Goal: Information Seeking & Learning: Learn about a topic

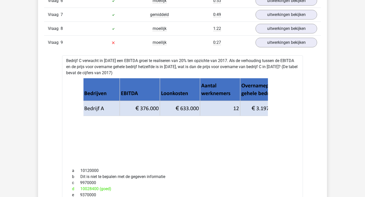
scroll to position [951, 0]
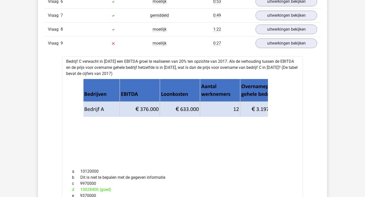
drag, startPoint x: 192, startPoint y: 96, endPoint x: 201, endPoint y: 62, distance: 35.7
click at [192, 94] on g at bounding box center [182, 121] width 199 height 84
click at [231, 28] on div "Vraag 8 moeilijk 1:22 uitwerkingen bekijken" at bounding box center [182, 29] width 277 height 14
click at [282, 25] on link "uitwerkingen bekijken" at bounding box center [286, 29] width 71 height 11
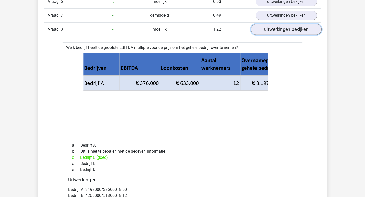
click at [281, 25] on link "uitwerkingen bekijken" at bounding box center [286, 29] width 71 height 11
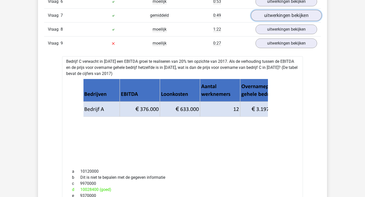
click at [291, 14] on link "uitwerkingen bekijken" at bounding box center [286, 15] width 71 height 11
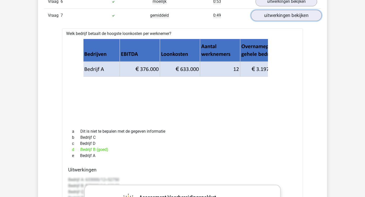
click at [293, 11] on link "uitwerkingen bekijken" at bounding box center [286, 15] width 71 height 11
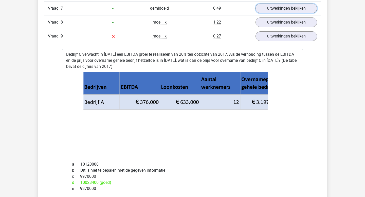
scroll to position [958, 0]
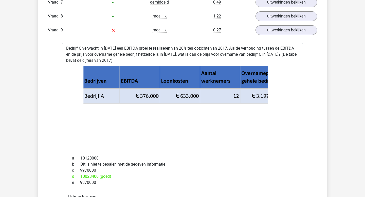
click at [198, 88] on icon at bounding box center [181, 103] width 197 height 30
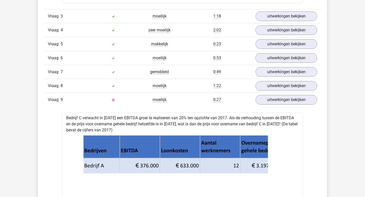
scroll to position [894, 0]
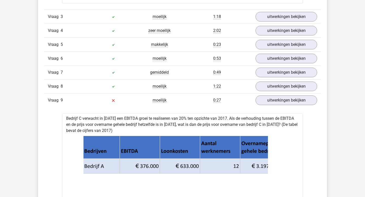
click at [191, 159] on icon at bounding box center [181, 174] width 197 height 30
click at [59, 97] on span "Vraag" at bounding box center [54, 100] width 13 height 6
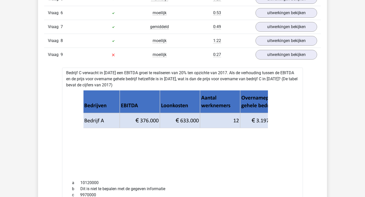
scroll to position [927, 0]
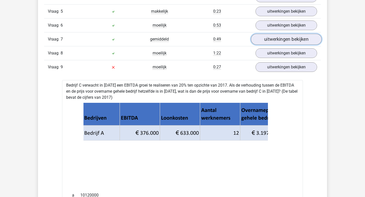
click at [285, 34] on link "uitwerkingen bekijken" at bounding box center [286, 39] width 71 height 11
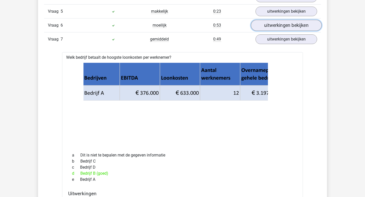
click at [286, 24] on link "uitwerkingen bekijken" at bounding box center [286, 25] width 71 height 11
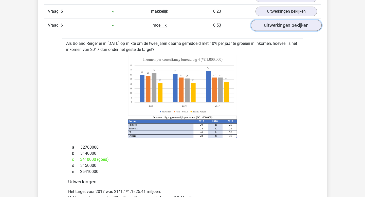
click at [288, 22] on link "uitwerkingen bekijken" at bounding box center [286, 25] width 71 height 11
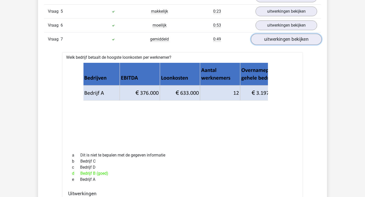
click at [283, 34] on link "uitwerkingen bekijken" at bounding box center [286, 39] width 71 height 11
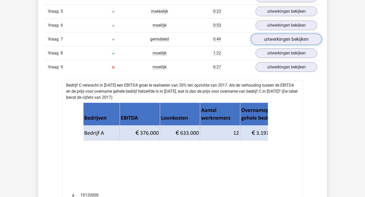
click at [283, 34] on link "uitwerkingen bekijken" at bounding box center [286, 39] width 71 height 11
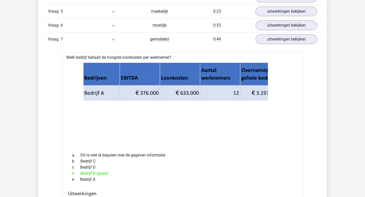
click at [285, 25] on div "Vraag 6 moeilijk 0:53 uitwerkingen bekijken" at bounding box center [182, 25] width 277 height 14
click at [286, 20] on link "uitwerkingen bekijken" at bounding box center [286, 25] width 71 height 11
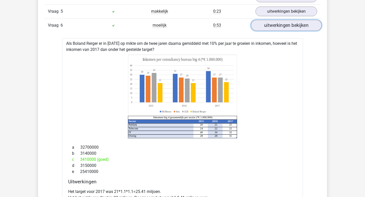
click at [283, 23] on link "uitwerkingen bekijken" at bounding box center [286, 25] width 71 height 11
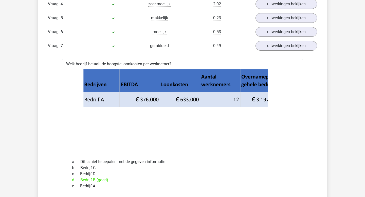
scroll to position [918, 0]
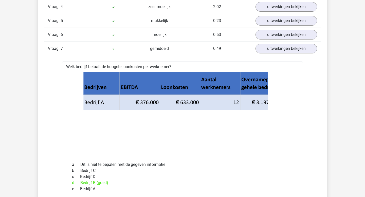
click at [282, 48] on div "Vraag 7 gemiddeld 0:49 uitwerkingen bekijken" at bounding box center [182, 49] width 277 height 14
click at [294, 43] on link "uitwerkingen bekijken" at bounding box center [286, 48] width 71 height 11
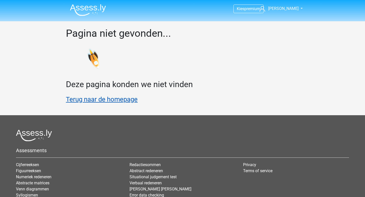
click at [121, 98] on link "Terug naar de homepage" at bounding box center [102, 99] width 72 height 8
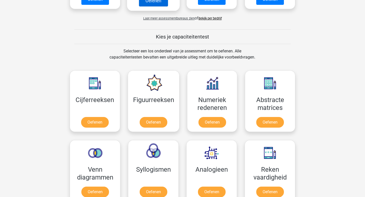
scroll to position [175, 0]
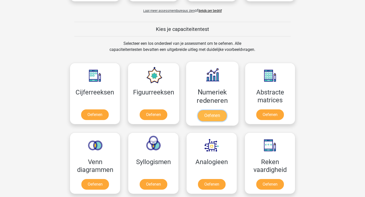
click at [216, 117] on link "Oefenen" at bounding box center [212, 115] width 29 height 11
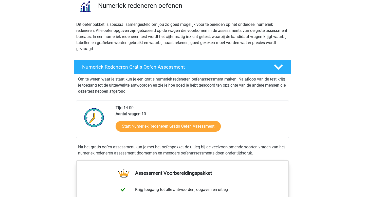
scroll to position [45, 0]
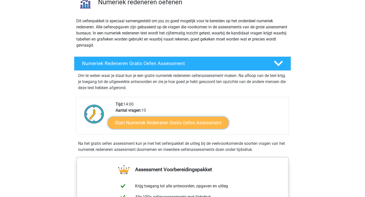
click at [197, 121] on link "Start Numeriek Redeneren Gratis Oefen Assessment" at bounding box center [168, 123] width 121 height 12
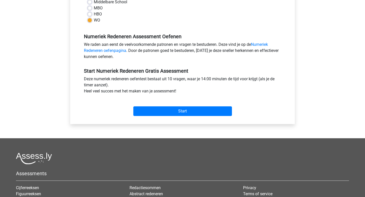
scroll to position [134, 0]
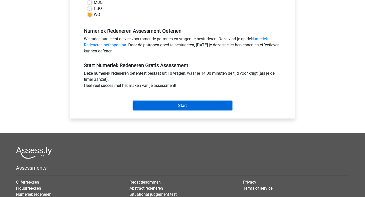
click at [204, 104] on input "Start" at bounding box center [182, 106] width 99 height 10
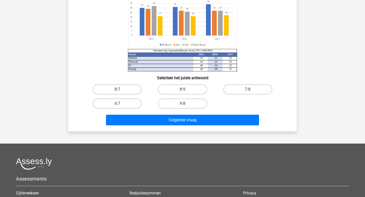
scroll to position [62, 0]
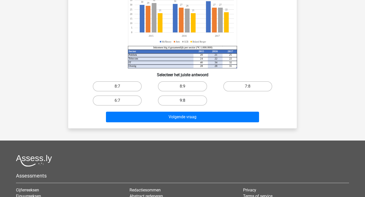
click at [178, 100] on label "9:8" at bounding box center [182, 100] width 49 height 10
click at [182, 101] on input "9:8" at bounding box center [183, 102] width 3 height 3
radio input "true"
click at [127, 87] on label "8:7" at bounding box center [117, 86] width 49 height 10
click at [121, 87] on input "8:7" at bounding box center [118, 87] width 3 height 3
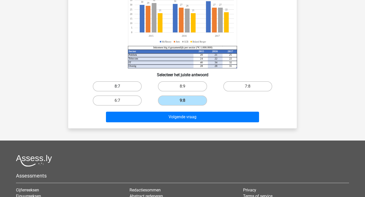
radio input "true"
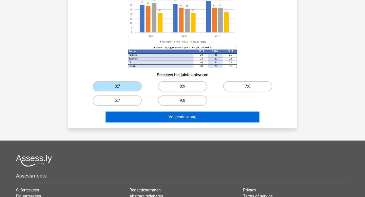
click at [154, 113] on button "Volgende vraag" at bounding box center [182, 117] width 153 height 11
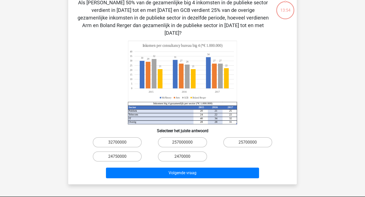
scroll to position [31, 0]
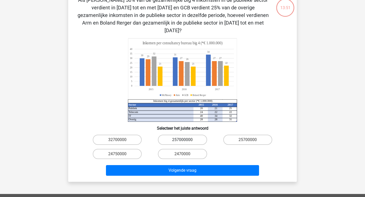
click at [195, 135] on label "257000000" at bounding box center [182, 140] width 49 height 10
click at [186, 140] on input "257000000" at bounding box center [183, 141] width 3 height 3
radio input "true"
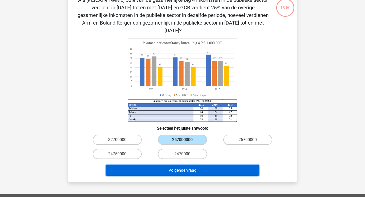
click at [189, 165] on button "Volgende vraag" at bounding box center [182, 170] width 153 height 11
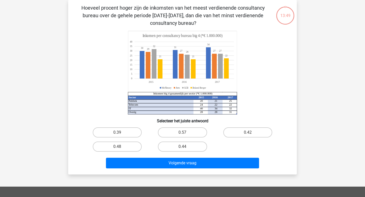
scroll to position [23, 0]
click at [129, 146] on label "0.48" at bounding box center [117, 147] width 49 height 10
click at [121, 147] on input "0.48" at bounding box center [118, 148] width 3 height 3
radio input "true"
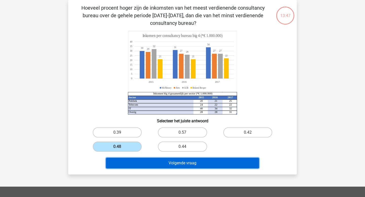
click at [166, 165] on button "Volgende vraag" at bounding box center [182, 163] width 153 height 11
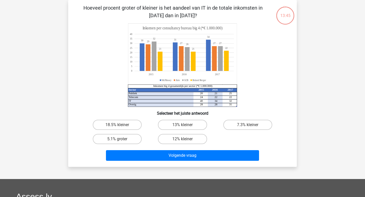
click at [120, 126] on input "18.5% kleiner" at bounding box center [118, 126] width 3 height 3
radio input "true"
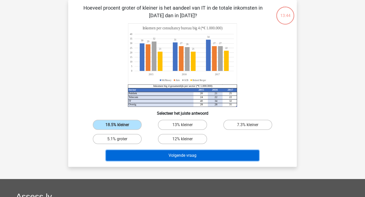
click at [166, 152] on button "Volgende vraag" at bounding box center [182, 155] width 153 height 11
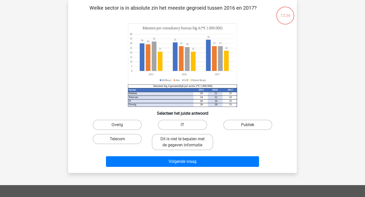
click at [187, 130] on label "IT" at bounding box center [182, 125] width 49 height 10
click at [186, 128] on input "IT" at bounding box center [183, 126] width 3 height 3
radio input "true"
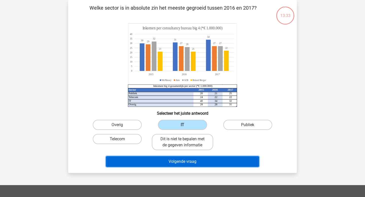
click at [196, 163] on button "Volgende vraag" at bounding box center [182, 161] width 153 height 11
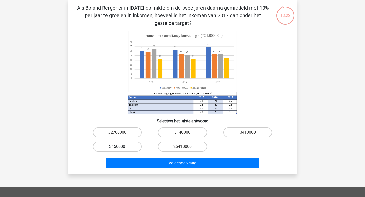
click at [130, 147] on label "3150000" at bounding box center [117, 147] width 49 height 10
click at [121, 147] on input "3150000" at bounding box center [118, 148] width 3 height 3
radio input "true"
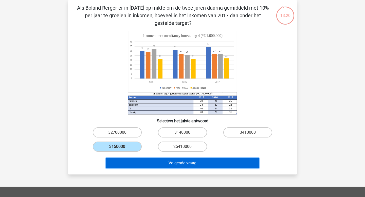
click at [153, 167] on button "Volgende vraag" at bounding box center [182, 163] width 153 height 11
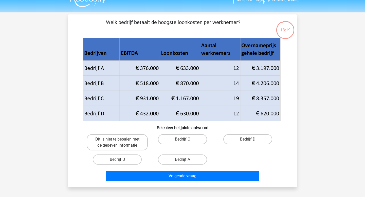
scroll to position [7, 0]
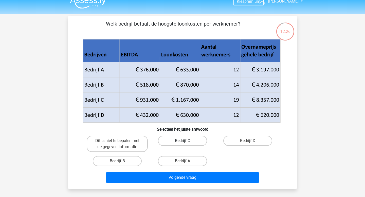
click at [188, 141] on label "Bedrijf C" at bounding box center [182, 141] width 49 height 10
click at [186, 141] on input "Bedrijf C" at bounding box center [183, 142] width 3 height 3
radio input "true"
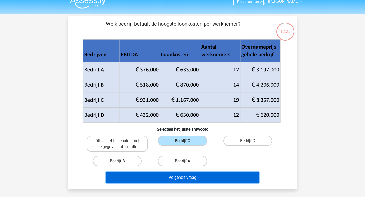
click at [194, 179] on button "Volgende vraag" at bounding box center [182, 177] width 153 height 11
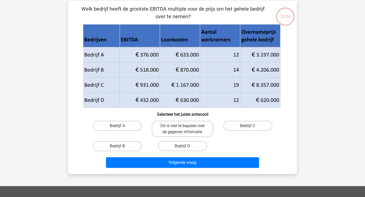
scroll to position [23, 0]
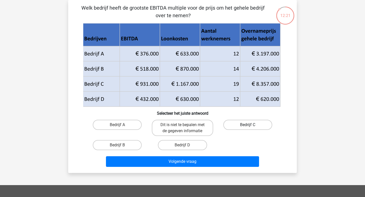
click at [243, 127] on label "Bedrijf C" at bounding box center [247, 125] width 49 height 10
click at [247, 127] on input "Bedrijf C" at bounding box center [248, 126] width 3 height 3
radio input "true"
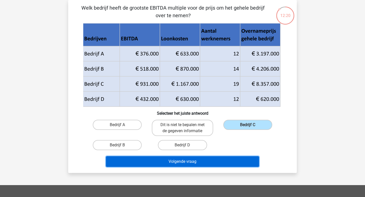
click at [194, 163] on button "Volgende vraag" at bounding box center [182, 161] width 153 height 11
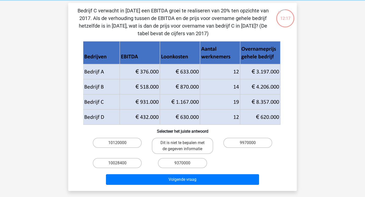
scroll to position [20, 0]
click at [125, 165] on label "10028400" at bounding box center [117, 163] width 49 height 10
click at [121, 165] on input "10028400" at bounding box center [118, 164] width 3 height 3
radio input "true"
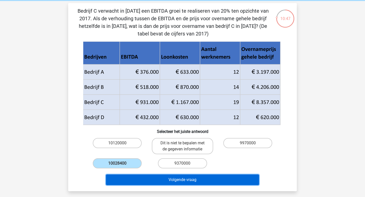
click at [172, 184] on button "Volgende vraag" at bounding box center [182, 180] width 153 height 11
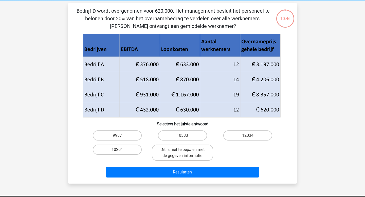
scroll to position [23, 0]
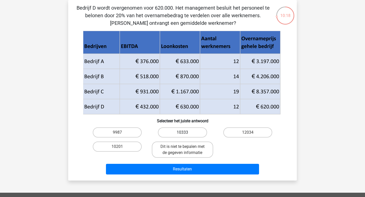
click at [181, 137] on label "10333" at bounding box center [182, 132] width 49 height 10
click at [182, 136] on input "10333" at bounding box center [183, 133] width 3 height 3
radio input "true"
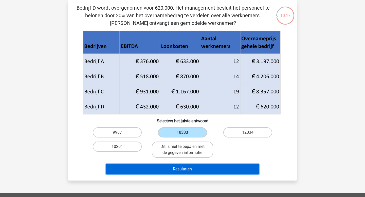
click at [190, 169] on button "Resultaten" at bounding box center [182, 169] width 153 height 11
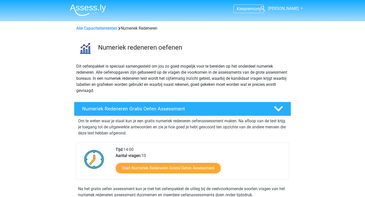
scroll to position [45, 0]
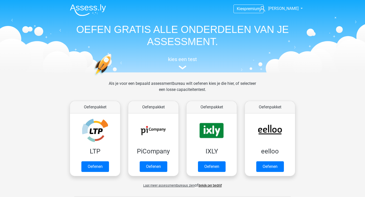
scroll to position [175, 0]
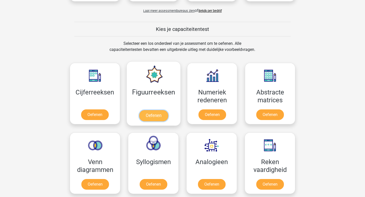
click at [150, 114] on link "Oefenen" at bounding box center [153, 115] width 29 height 11
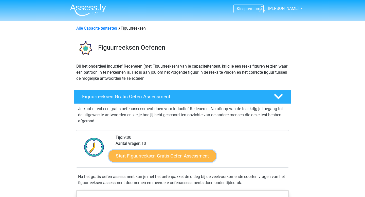
click at [169, 158] on link "Start Figuurreeksen Gratis Oefen Assessment" at bounding box center [162, 156] width 107 height 12
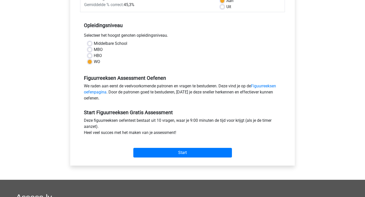
scroll to position [88, 0]
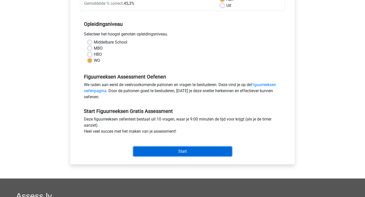
click at [174, 152] on input "Start" at bounding box center [182, 152] width 99 height 10
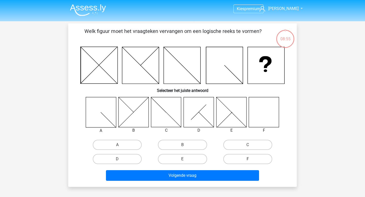
click at [255, 159] on label "F" at bounding box center [247, 159] width 49 height 10
click at [251, 159] on input "F" at bounding box center [248, 160] width 3 height 3
radio input "true"
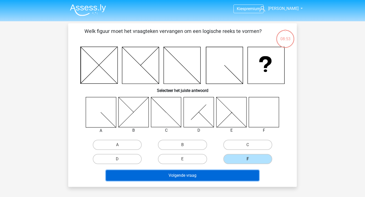
click at [214, 175] on button "Volgende vraag" at bounding box center [182, 175] width 153 height 11
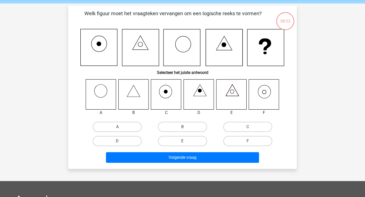
scroll to position [17, 0]
click at [255, 141] on label "F" at bounding box center [247, 141] width 49 height 10
click at [251, 141] on input "F" at bounding box center [248, 142] width 3 height 3
radio input "true"
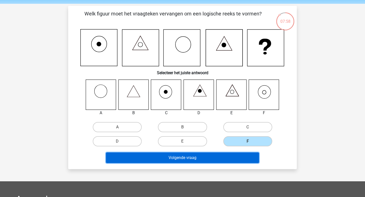
click at [215, 160] on button "Volgende vraag" at bounding box center [182, 157] width 153 height 11
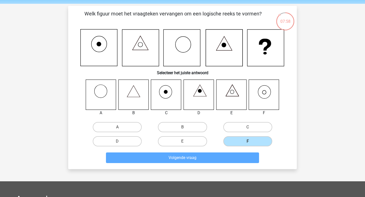
scroll to position [23, 0]
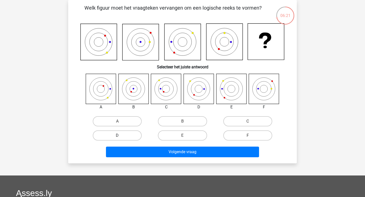
click at [121, 138] on label "D" at bounding box center [117, 135] width 49 height 10
click at [121, 138] on input "D" at bounding box center [118, 137] width 3 height 3
radio input "true"
click at [182, 134] on label "E" at bounding box center [182, 135] width 49 height 10
click at [182, 136] on input "E" at bounding box center [183, 137] width 3 height 3
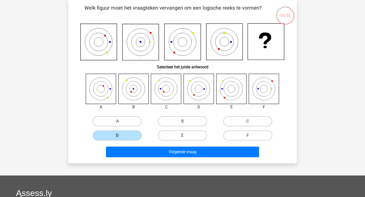
radio input "true"
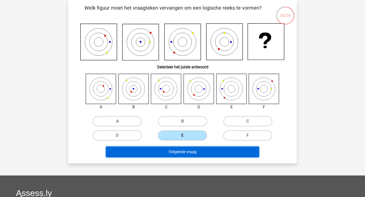
click at [181, 149] on button "Volgende vraag" at bounding box center [182, 152] width 153 height 11
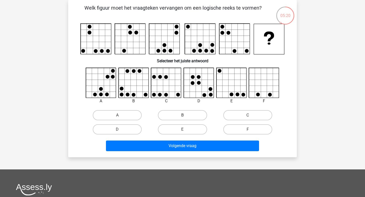
click at [190, 119] on label "B" at bounding box center [182, 115] width 49 height 10
click at [186, 119] on input "B" at bounding box center [183, 116] width 3 height 3
radio input "true"
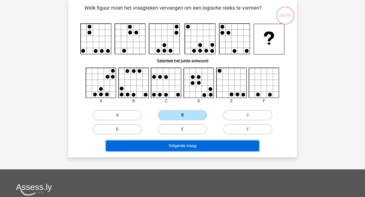
click at [193, 146] on button "Volgende vraag" at bounding box center [182, 146] width 153 height 11
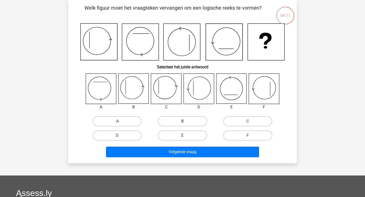
click at [187, 122] on label "B" at bounding box center [182, 121] width 49 height 10
click at [186, 122] on input "B" at bounding box center [183, 122] width 3 height 3
radio input "true"
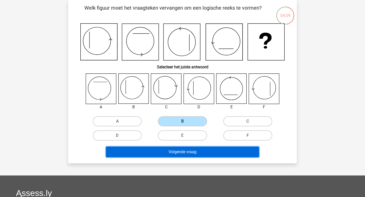
click at [187, 154] on button "Volgende vraag" at bounding box center [182, 152] width 153 height 11
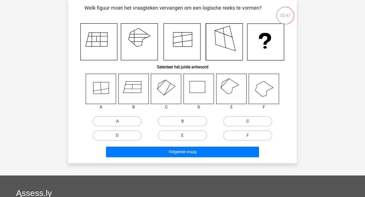
click at [231, 121] on label "C" at bounding box center [247, 121] width 49 height 10
click at [247, 121] on input "C" at bounding box center [248, 122] width 3 height 3
radio input "true"
click at [185, 134] on label "E" at bounding box center [182, 135] width 49 height 10
click at [185, 136] on input "E" at bounding box center [183, 137] width 3 height 3
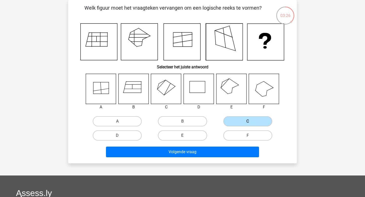
radio input "true"
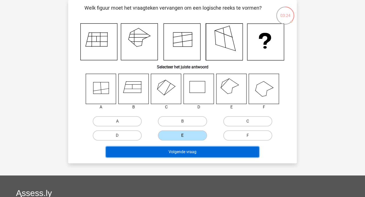
click at [186, 152] on button "Volgende vraag" at bounding box center [182, 152] width 153 height 11
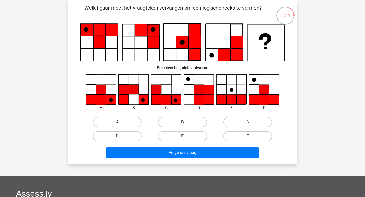
click at [122, 122] on label "A" at bounding box center [117, 122] width 49 height 10
click at [121, 122] on input "A" at bounding box center [118, 123] width 3 height 3
radio input "true"
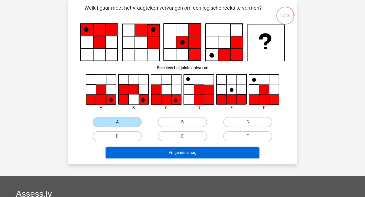
click at [151, 152] on button "Volgende vraag" at bounding box center [182, 152] width 153 height 11
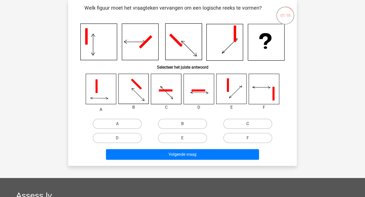
click at [253, 124] on label "C" at bounding box center [247, 124] width 49 height 10
click at [251, 124] on input "C" at bounding box center [248, 125] width 3 height 3
radio input "true"
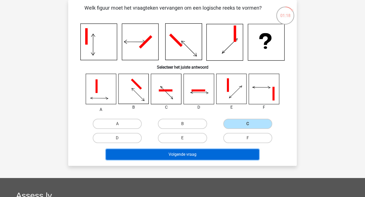
click at [215, 153] on button "Volgende vraag" at bounding box center [182, 154] width 153 height 11
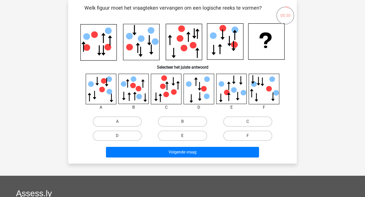
click at [185, 134] on label "E" at bounding box center [182, 136] width 49 height 10
click at [185, 136] on input "E" at bounding box center [183, 137] width 3 height 3
radio input "true"
click at [135, 136] on label "D" at bounding box center [117, 136] width 49 height 10
click at [121, 136] on input "D" at bounding box center [118, 137] width 3 height 3
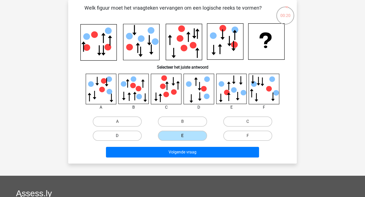
radio input "true"
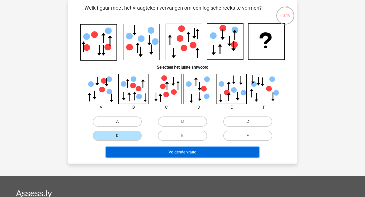
click at [158, 151] on button "Volgende vraag" at bounding box center [182, 152] width 153 height 11
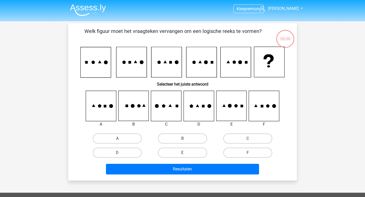
scroll to position [23, 0]
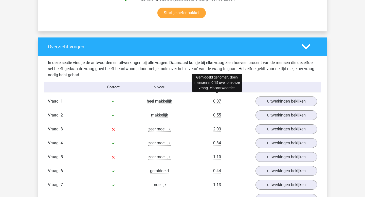
scroll to position [344, 0]
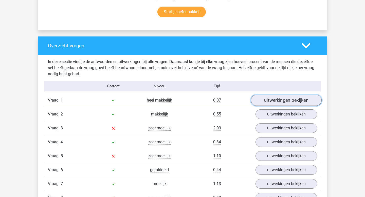
click at [296, 103] on link "uitwerkingen bekijken" at bounding box center [286, 100] width 71 height 11
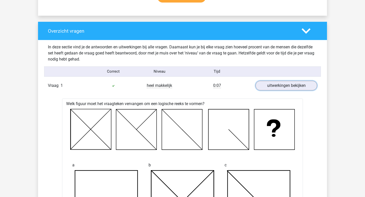
scroll to position [360, 0]
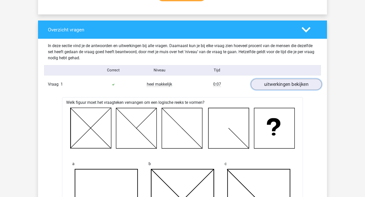
click at [287, 87] on link "uitwerkingen bekijken" at bounding box center [286, 84] width 71 height 11
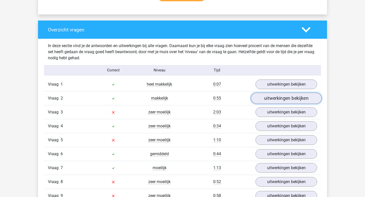
click at [282, 99] on link "uitwerkingen bekijken" at bounding box center [286, 98] width 71 height 11
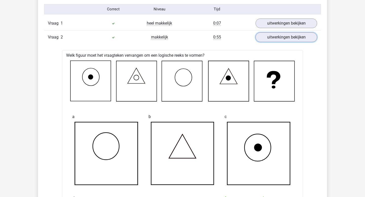
scroll to position [402, 0]
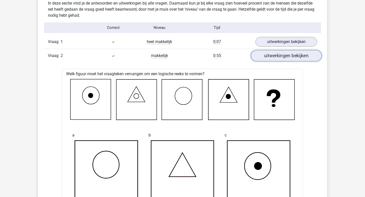
click at [293, 60] on link "uitwerkingen bekijken" at bounding box center [286, 55] width 71 height 11
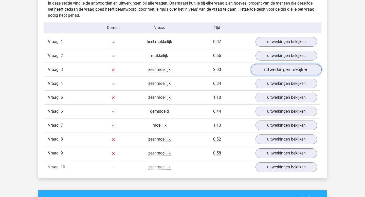
click at [284, 72] on link "uitwerkingen bekijken" at bounding box center [286, 69] width 71 height 11
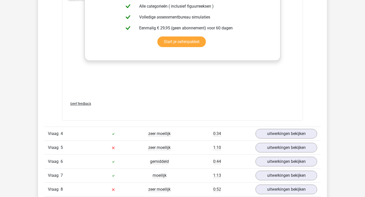
scroll to position [786, 0]
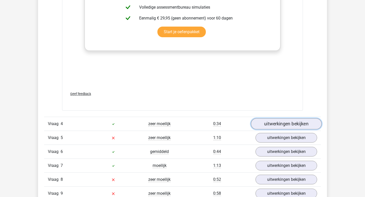
click at [272, 122] on link "uitwerkingen bekijken" at bounding box center [286, 123] width 71 height 11
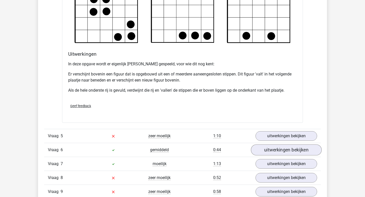
scroll to position [1096, 0]
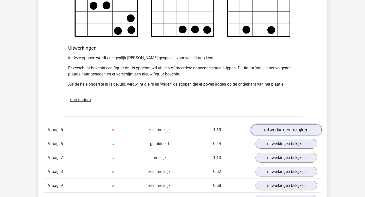
click at [280, 128] on link "uitwerkingen bekijken" at bounding box center [286, 130] width 71 height 11
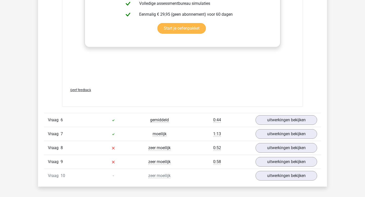
scroll to position [1552, 0]
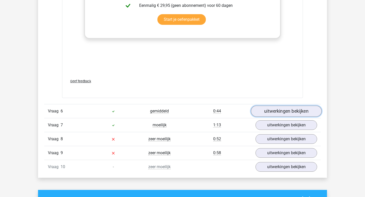
click at [284, 113] on link "uitwerkingen bekijken" at bounding box center [286, 111] width 71 height 11
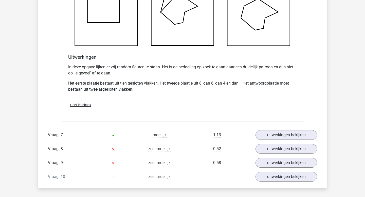
scroll to position [1847, 0]
click at [291, 135] on link "uitwerkingen bekijken" at bounding box center [286, 134] width 71 height 11
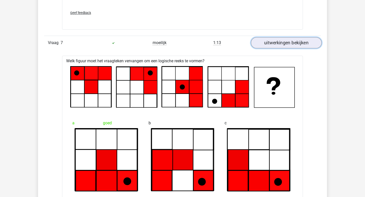
scroll to position [1940, 0]
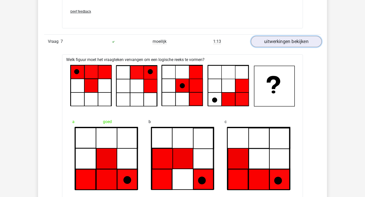
click at [297, 45] on link "uitwerkingen bekijken" at bounding box center [286, 41] width 71 height 11
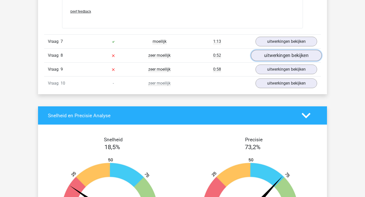
click at [300, 56] on link "uitwerkingen bekijken" at bounding box center [286, 55] width 71 height 11
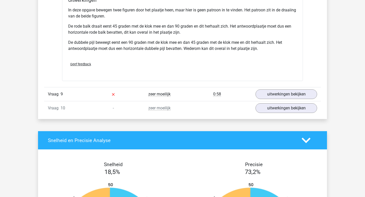
scroll to position [2240, 0]
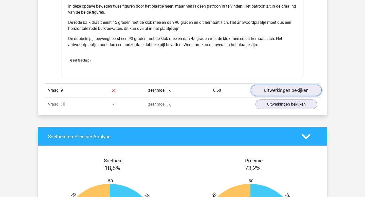
click at [292, 90] on link "uitwerkingen bekijken" at bounding box center [286, 90] width 71 height 11
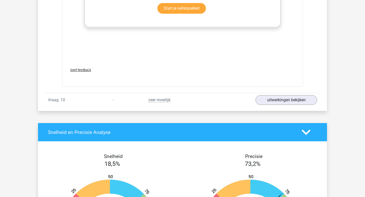
scroll to position [2670, 0]
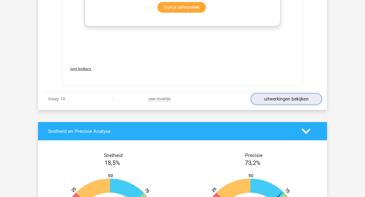
click at [294, 98] on link "uitwerkingen bekijken" at bounding box center [286, 99] width 71 height 11
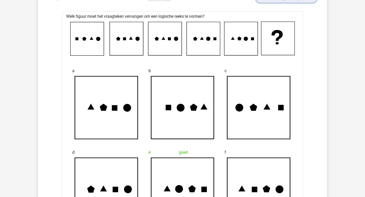
scroll to position [2766, 0]
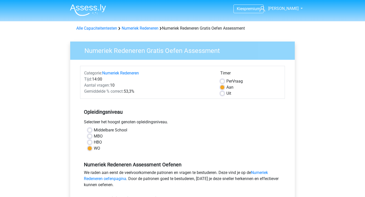
scroll to position [70, 0]
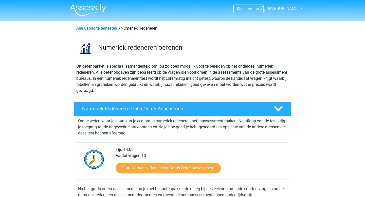
scroll to position [92, 0]
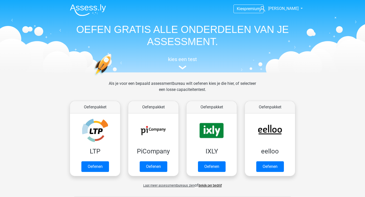
scroll to position [215, 0]
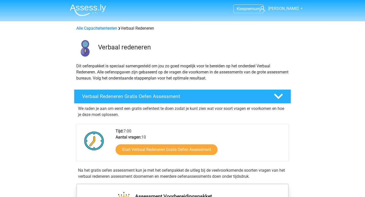
scroll to position [62, 0]
